Goal: Transaction & Acquisition: Obtain resource

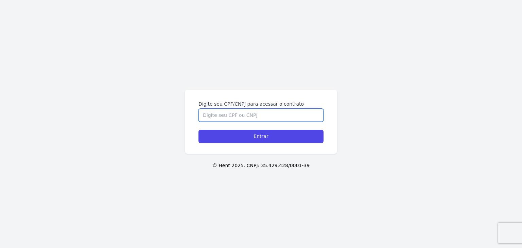
click at [272, 109] on input "Digite seu CPF/CNPJ para acessar o contrato" at bounding box center [260, 115] width 125 height 13
paste input "437.104.808-09"
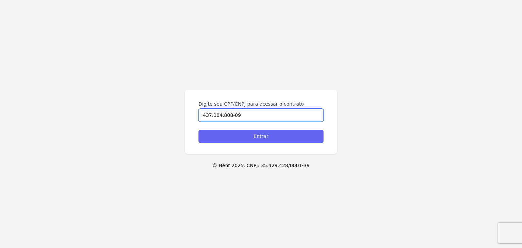
type input "437.104.808-09"
click at [269, 136] on input "Entrar" at bounding box center [260, 136] width 125 height 13
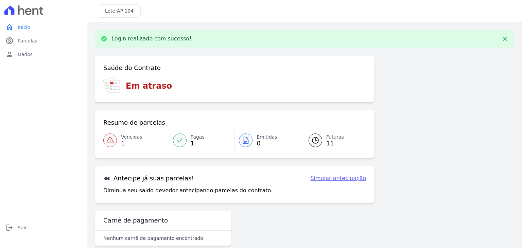
click at [127, 139] on span "Vencidas" at bounding box center [131, 137] width 21 height 7
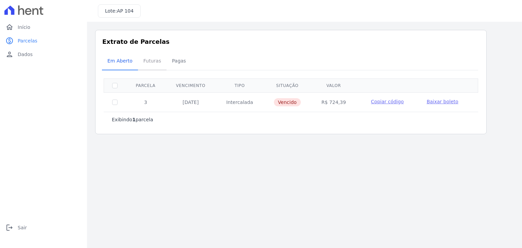
click at [158, 64] on span "Futuras" at bounding box center [152, 61] width 26 height 14
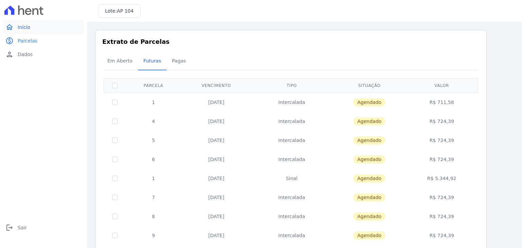
click at [25, 24] on span "Início" at bounding box center [24, 27] width 13 height 7
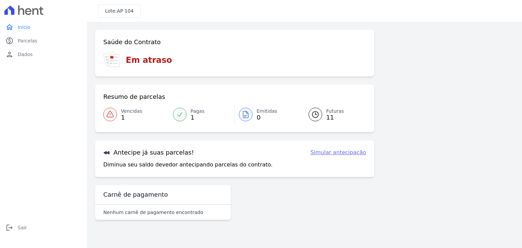
click at [111, 115] on icon at bounding box center [110, 114] width 8 height 8
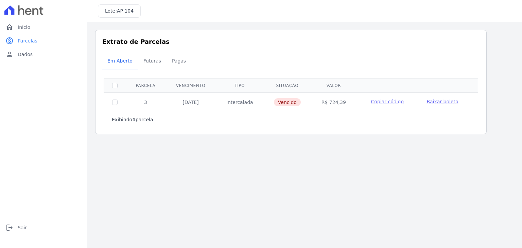
click at [430, 100] on span "Baixar boleto" at bounding box center [442, 101] width 32 height 5
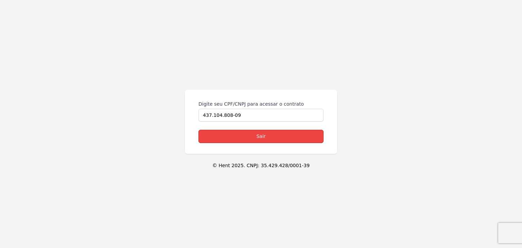
click at [258, 137] on link "Sair" at bounding box center [260, 136] width 125 height 13
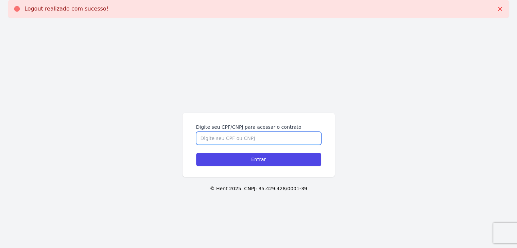
click at [253, 138] on input "Digite seu CPF/CNPJ para acessar o contrato" at bounding box center [258, 138] width 125 height 13
paste input "335.198.418-94"
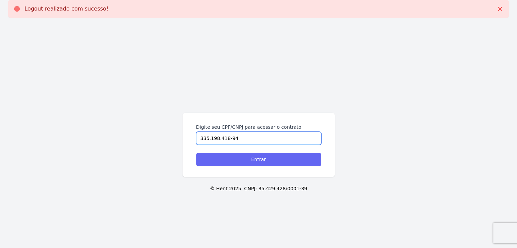
type input "335.198.418-94"
click at [244, 159] on input "Entrar" at bounding box center [258, 159] width 125 height 13
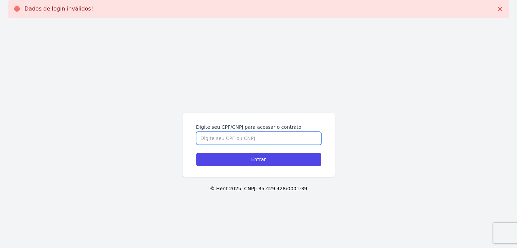
click at [237, 142] on input "Digite seu CPF/CNPJ para acessar o contrato" at bounding box center [258, 138] width 125 height 13
paste input "335.198.418-94"
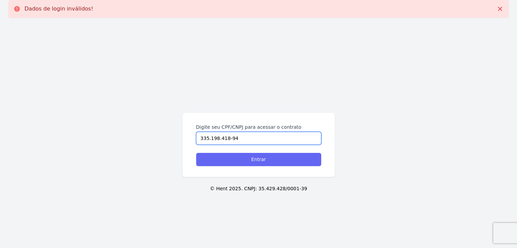
drag, startPoint x: 238, startPoint y: 139, endPoint x: 250, endPoint y: 156, distance: 20.7
click at [239, 142] on input "335.198.418-94" at bounding box center [258, 138] width 125 height 13
type input "335.198.418-94"
click at [250, 163] on input "Entrar" at bounding box center [258, 159] width 125 height 13
